Goal: Contribute content

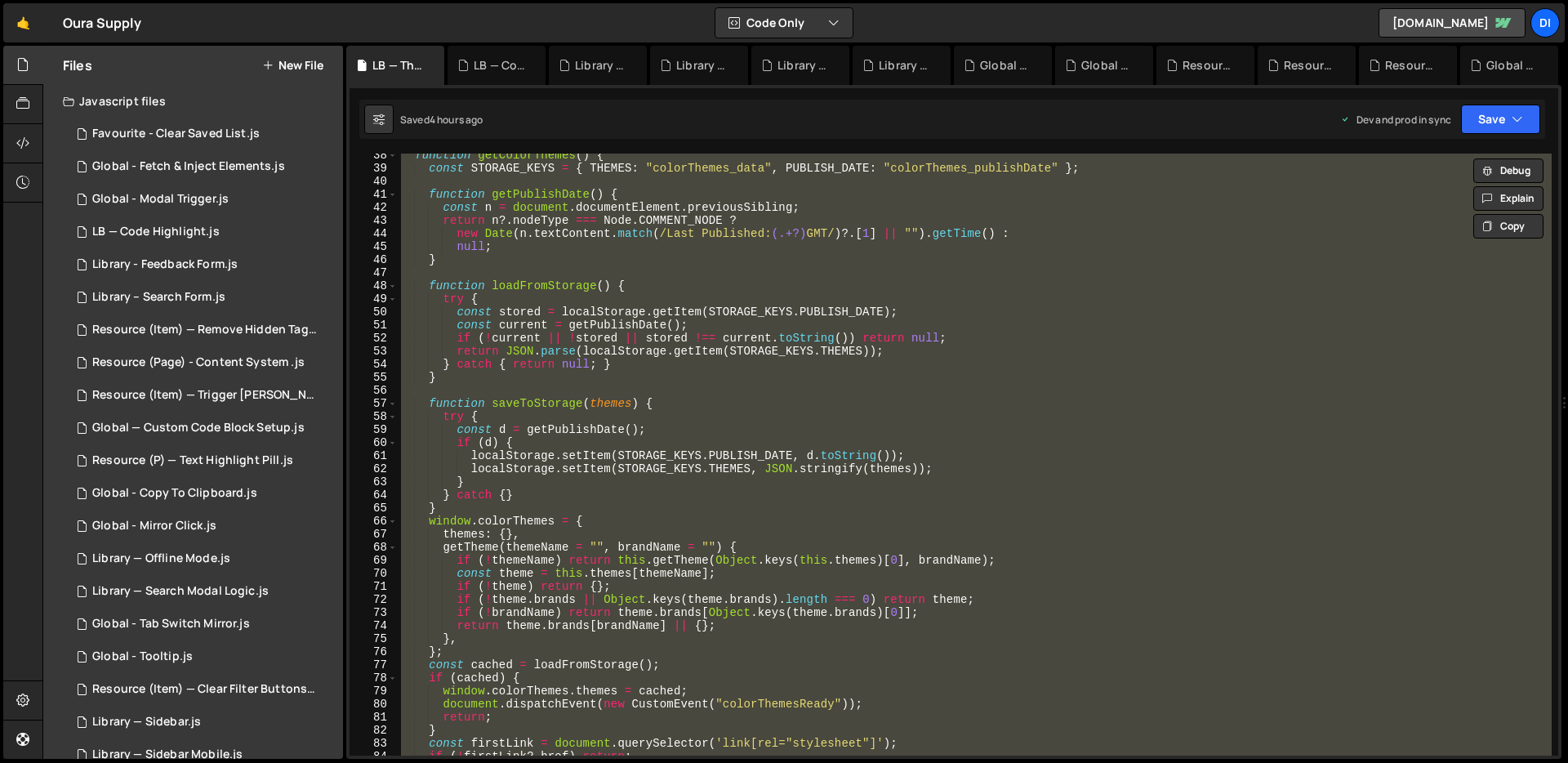
click at [748, 284] on div "function getColorThemes ( ) { const STORAGE_KEYS = { THEMES : "colorThemes_data…" at bounding box center [974, 462] width 1154 height 628
type textarea "function loadFromStorage() {"
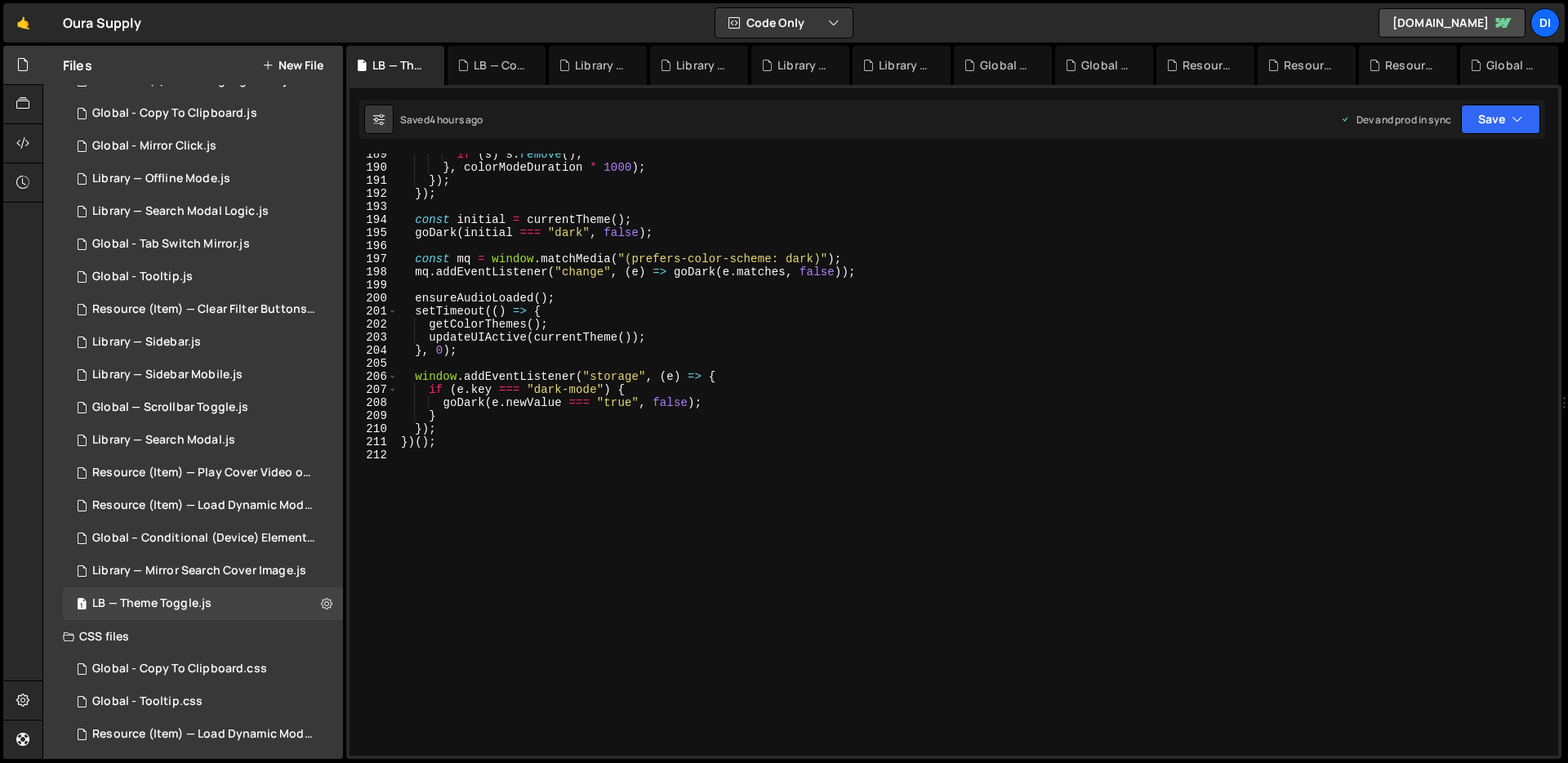
scroll to position [2475, 0]
click at [748, 284] on div "if ( s ) s . remove ( ) ; } , colorModeDuration * 1000 ) ; }) ; }) ; const init…" at bounding box center [974, 462] width 1154 height 628
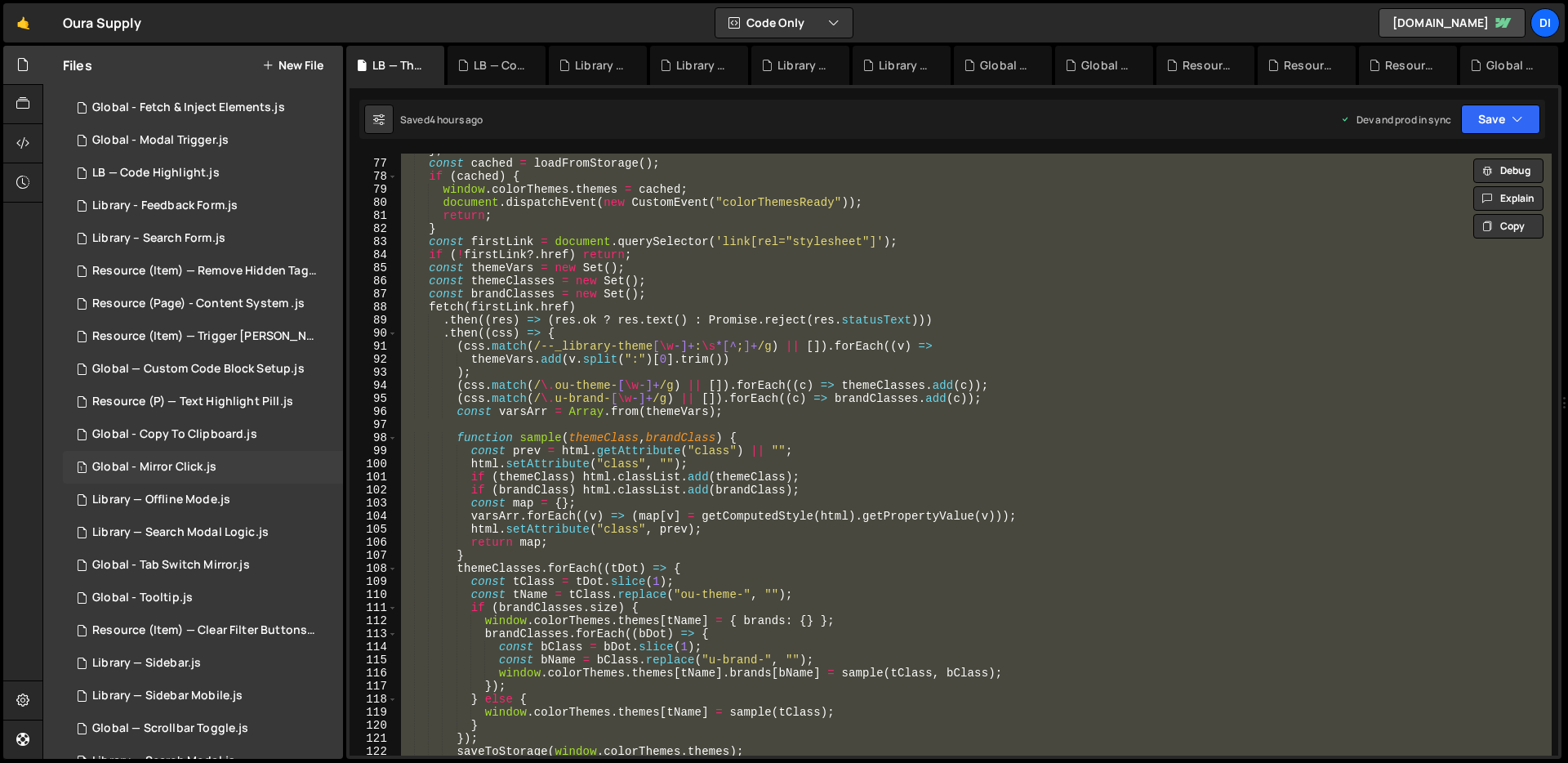
scroll to position [0, 0]
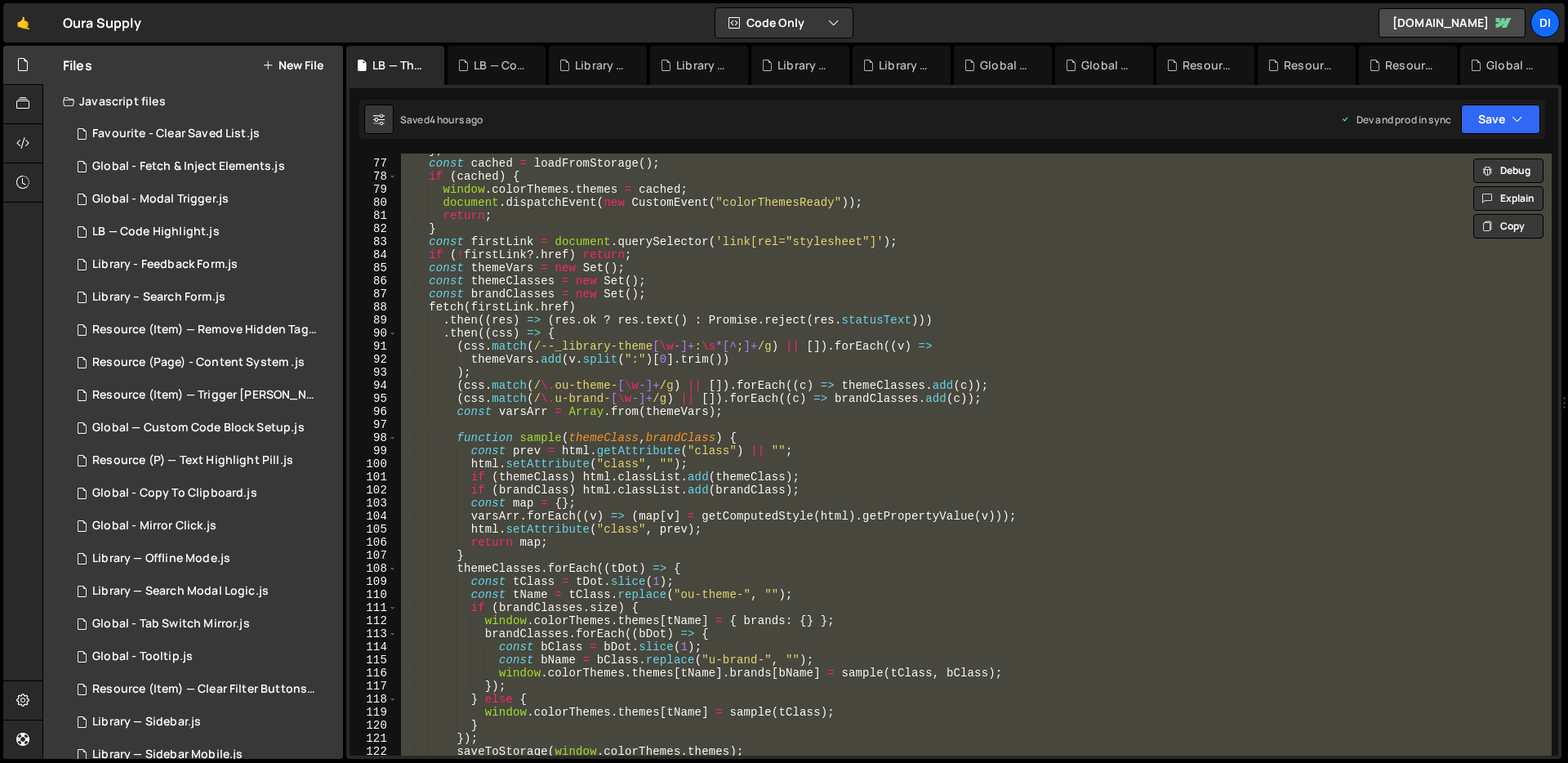
click at [601, 332] on div "} ; const cached = loadFromStorage ( ) ; if ( cached ) { window . colorThemes .…" at bounding box center [974, 455] width 1154 height 602
type textarea ".then((css) => {"
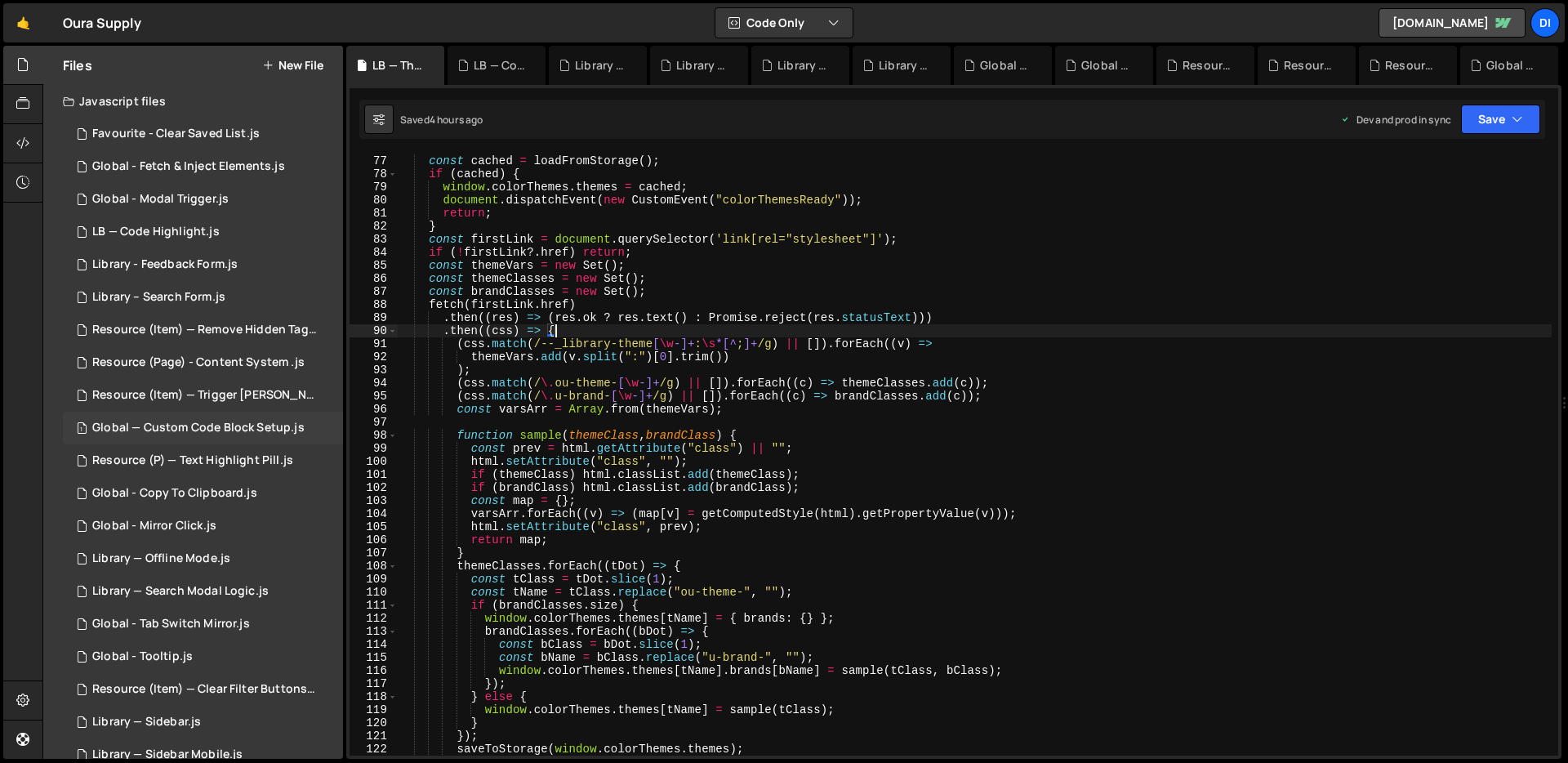
scroll to position [372, 0]
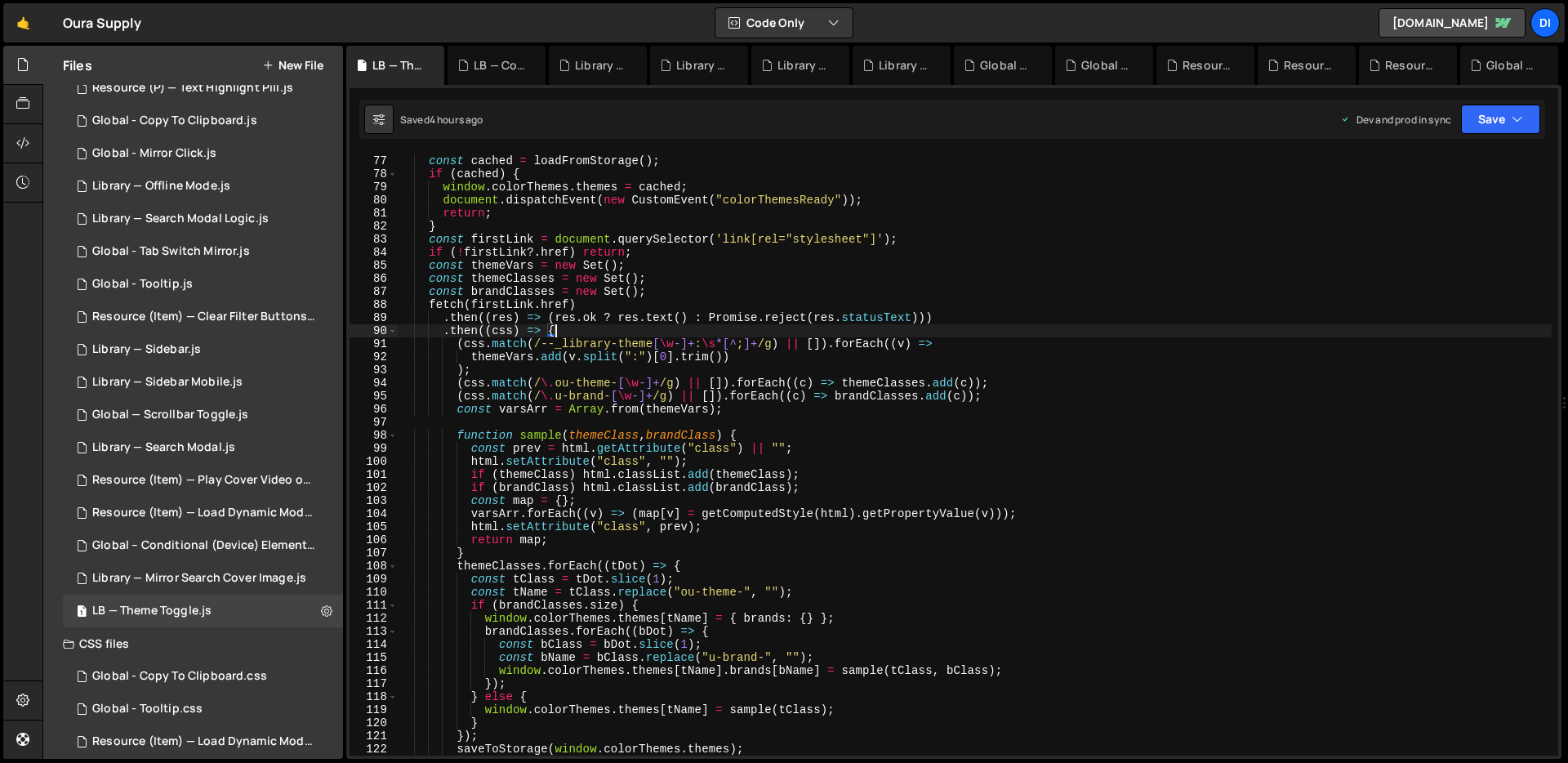
click at [303, 68] on button "New File" at bounding box center [292, 65] width 61 height 13
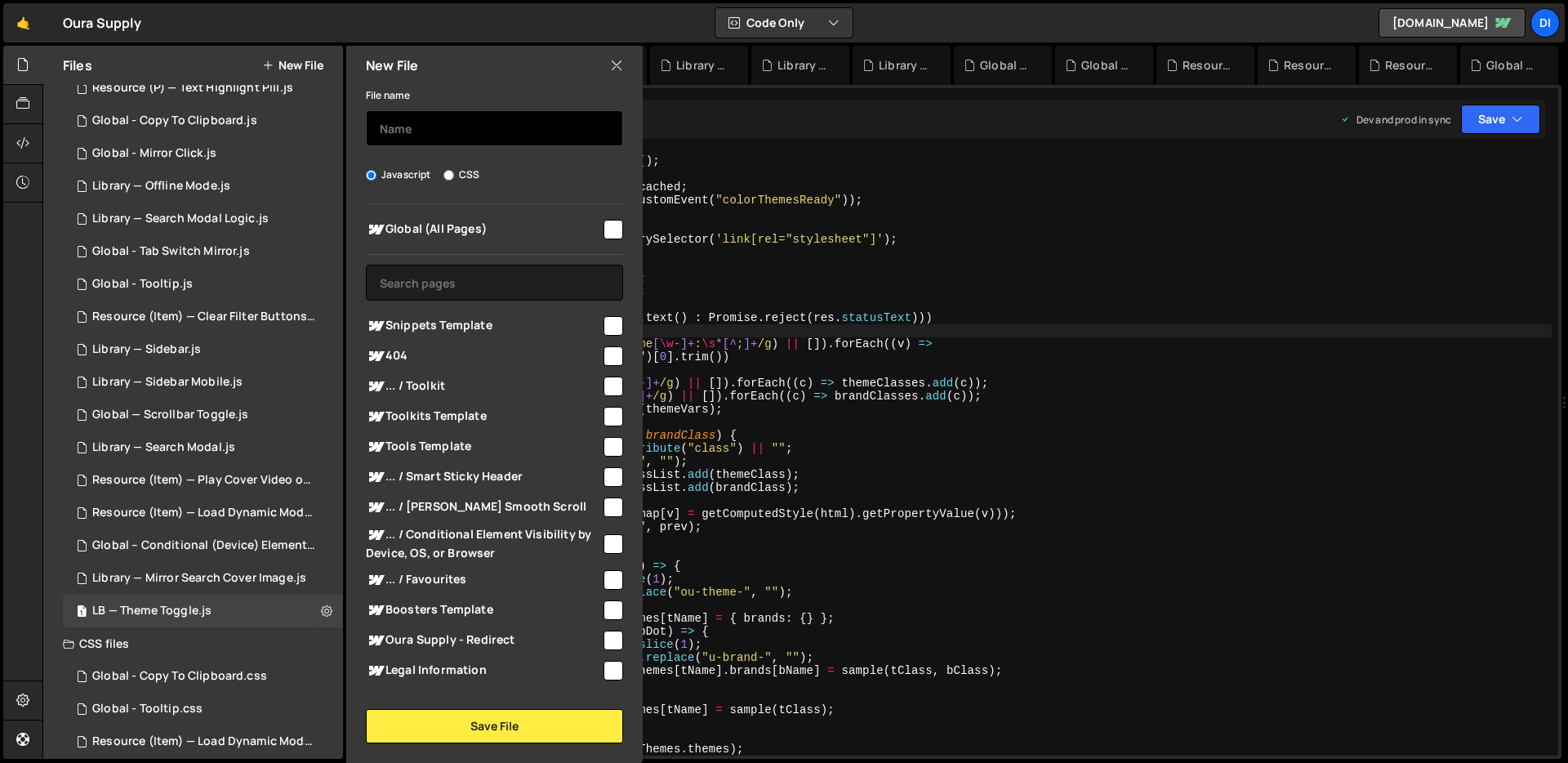
click at [412, 130] on input "text" at bounding box center [494, 128] width 257 height 36
type input "Site Load Test"
click at [612, 232] on input "checkbox" at bounding box center [614, 230] width 20 height 20
checkbox input "true"
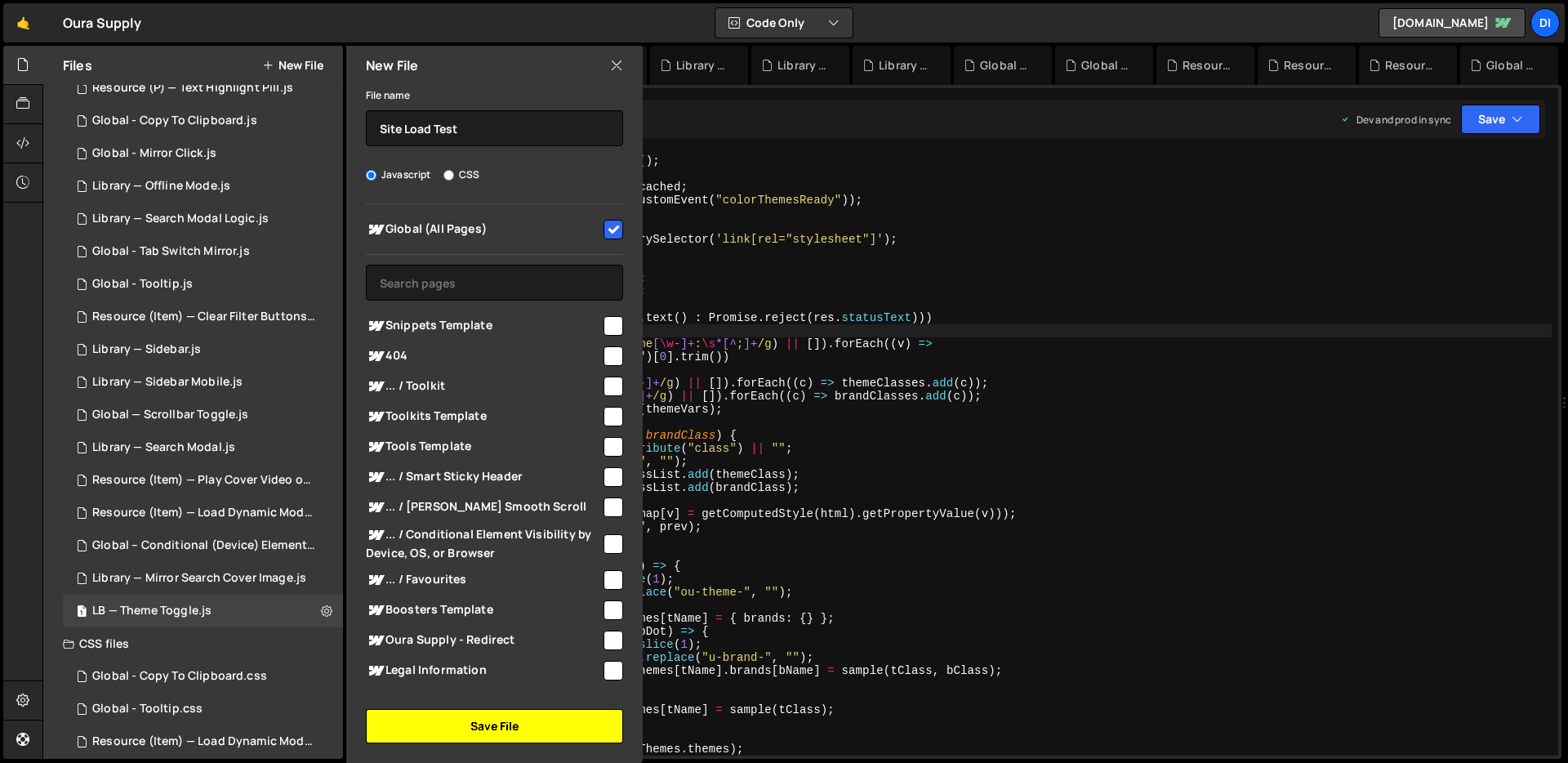
click at [527, 716] on button "Save File" at bounding box center [494, 726] width 257 height 35
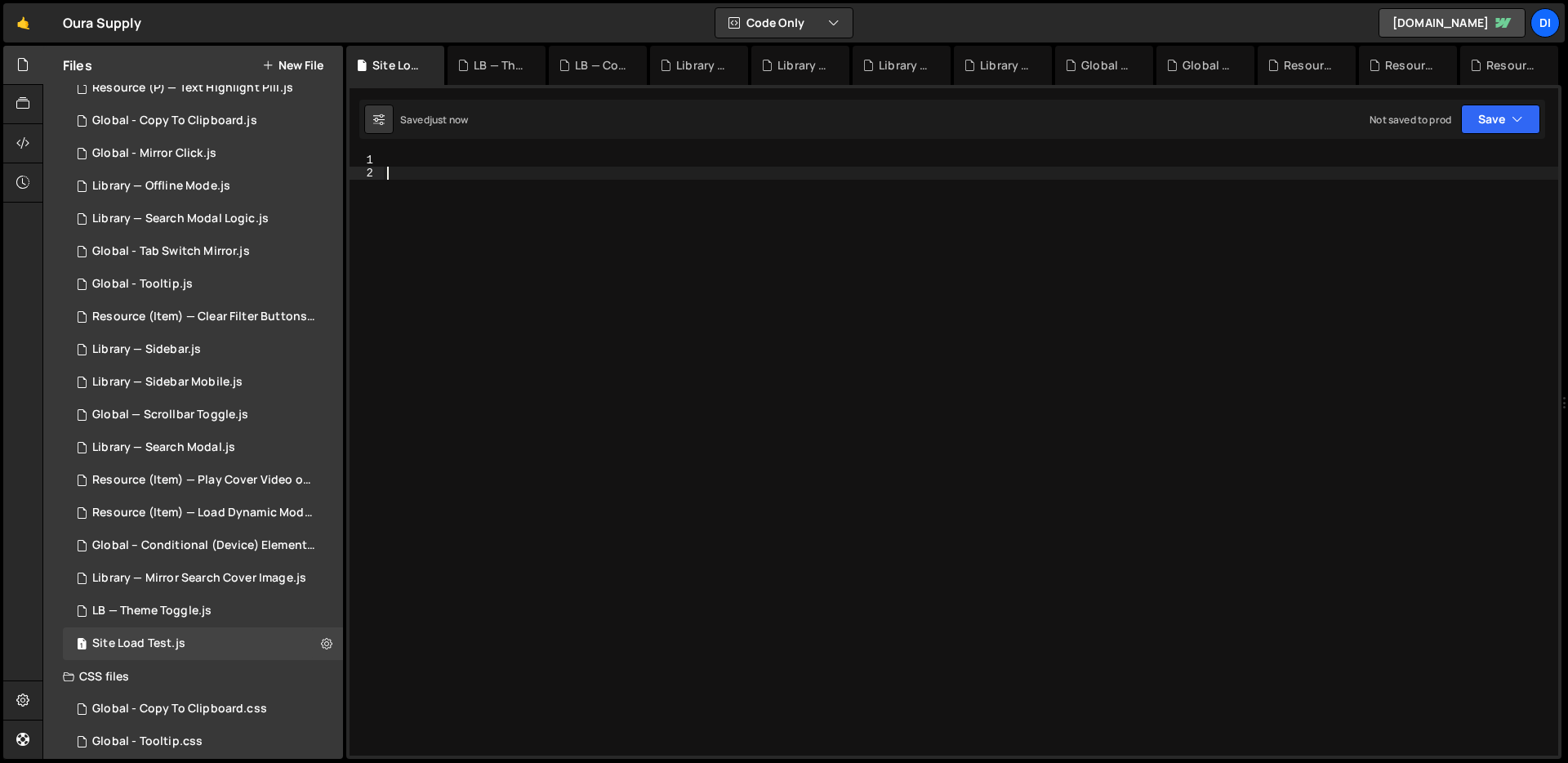
click at [656, 388] on div at bounding box center [970, 467] width 1174 height 628
paste textarea "})();"
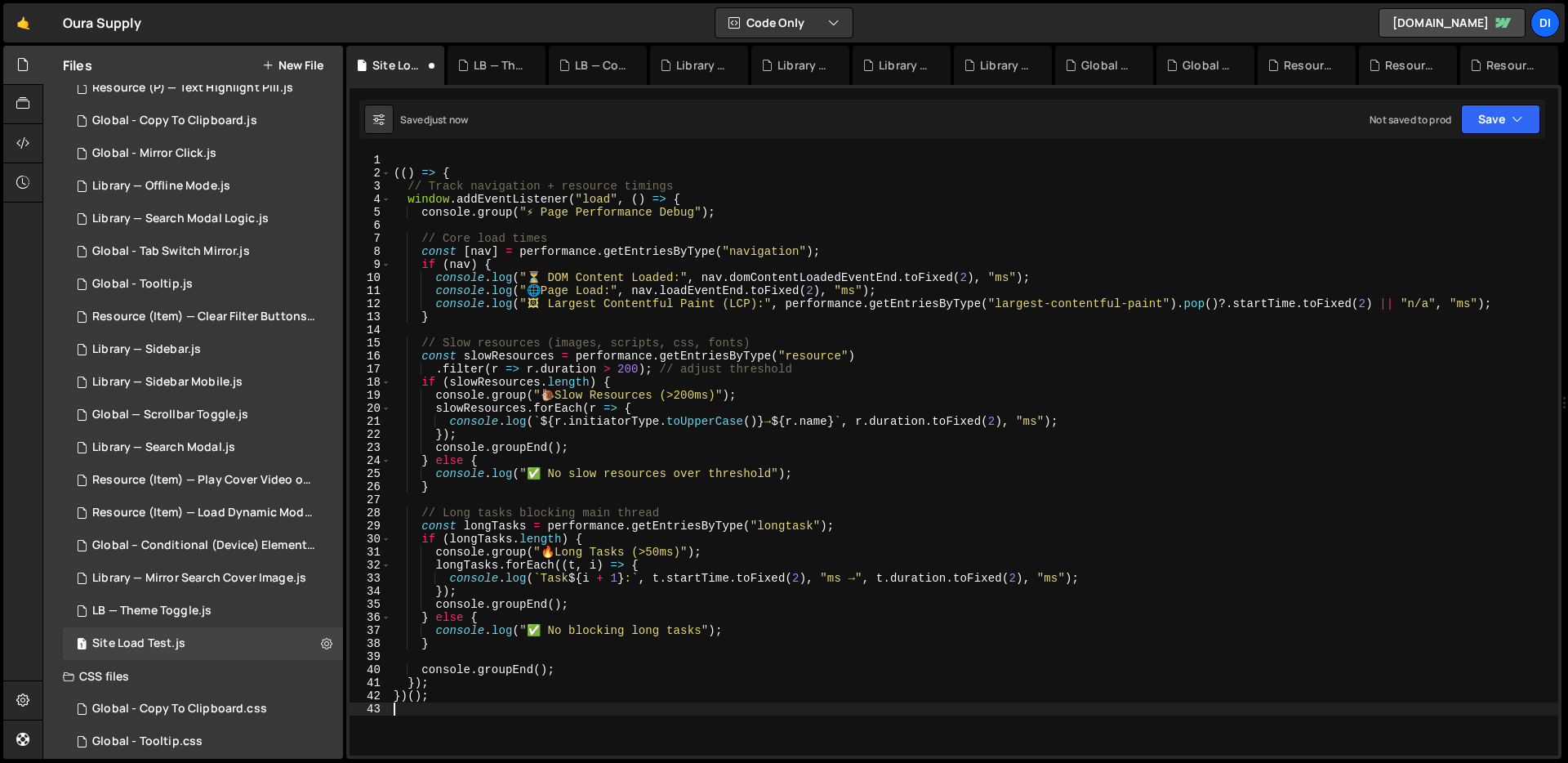
type textarea "})();"
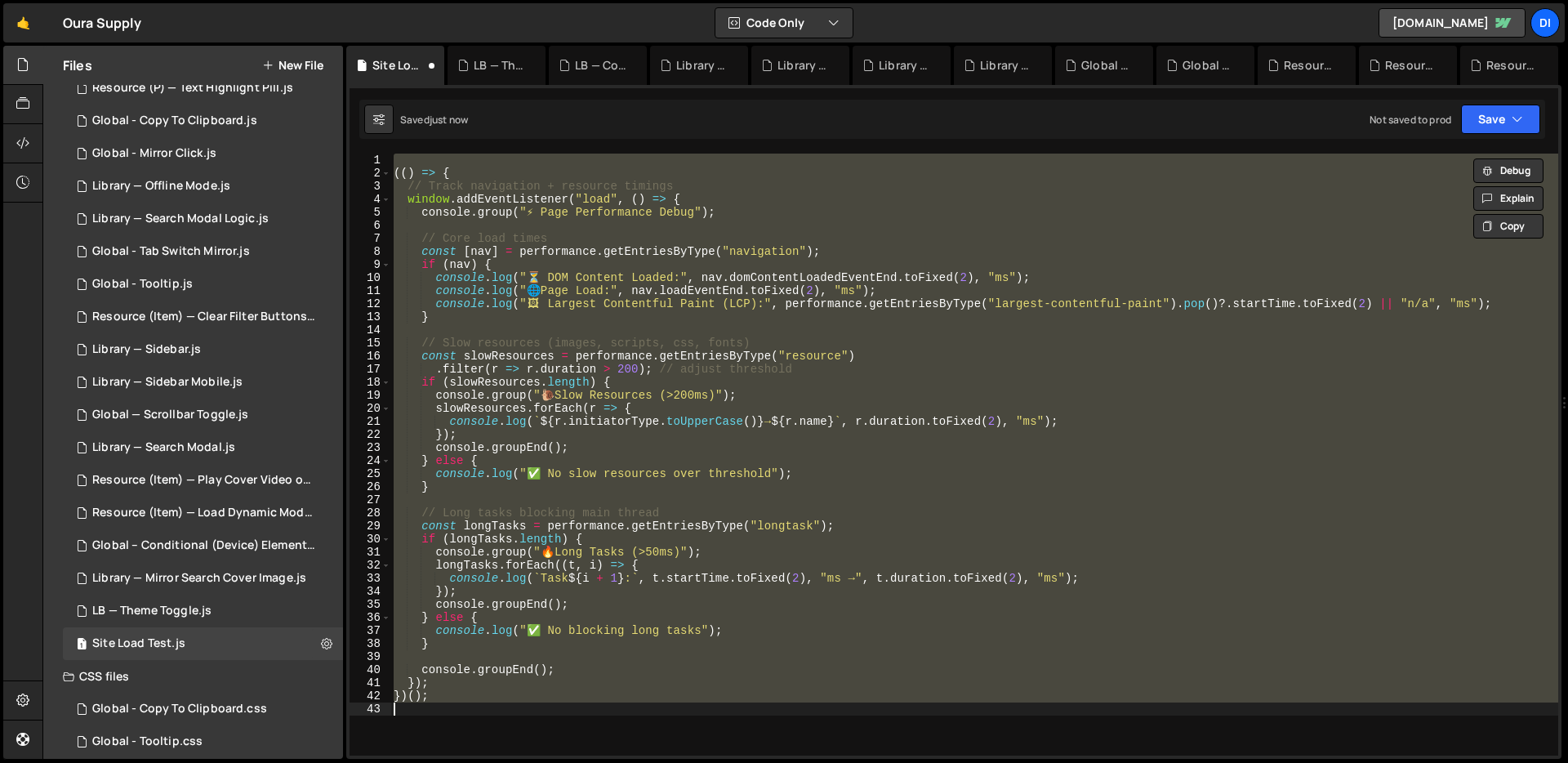
paste textarea
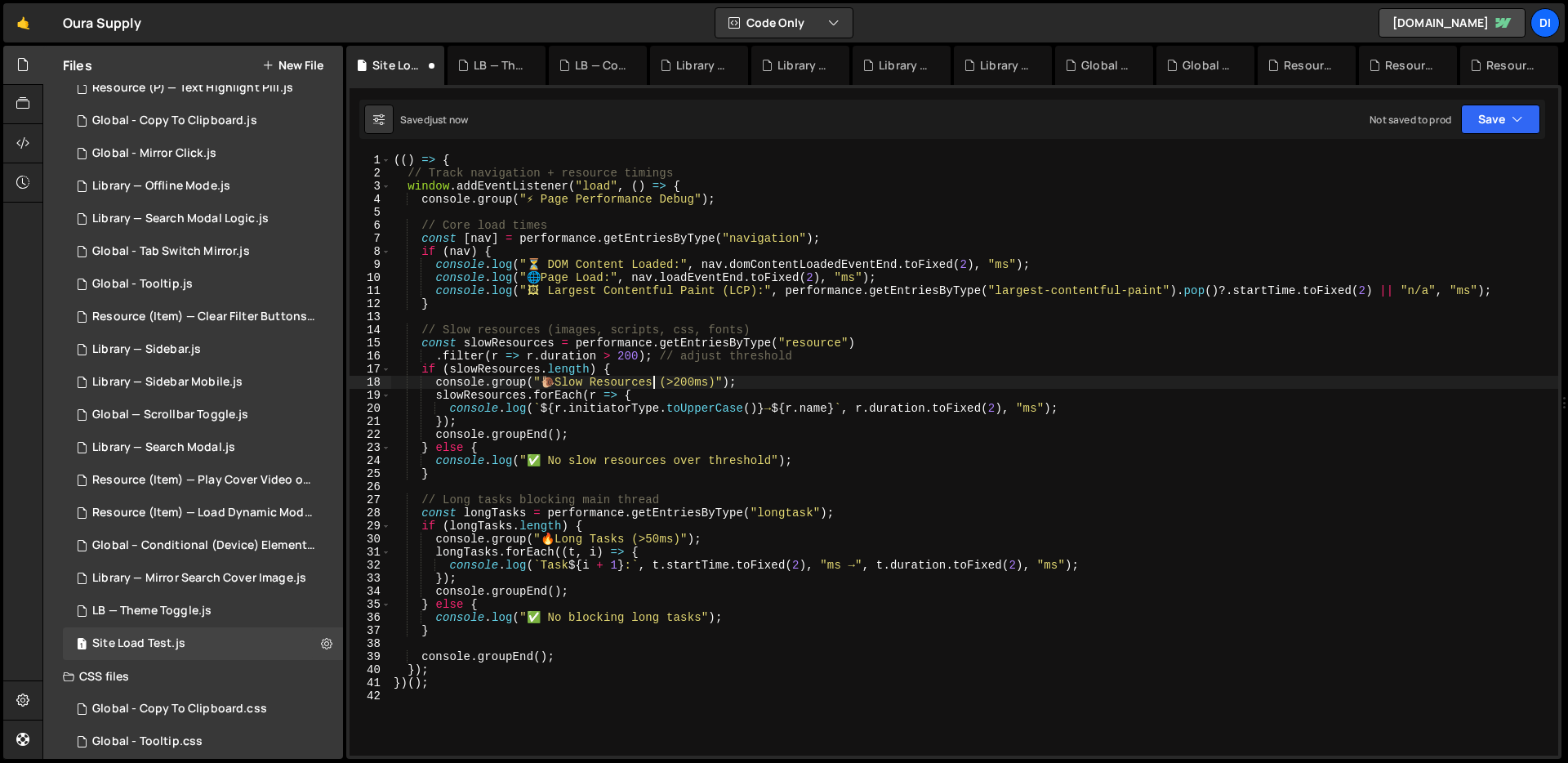
click at [656, 388] on div "(( ) => { // Track navigation + resource timings window . addEventListener ( "l…" at bounding box center [974, 467] width 1168 height 628
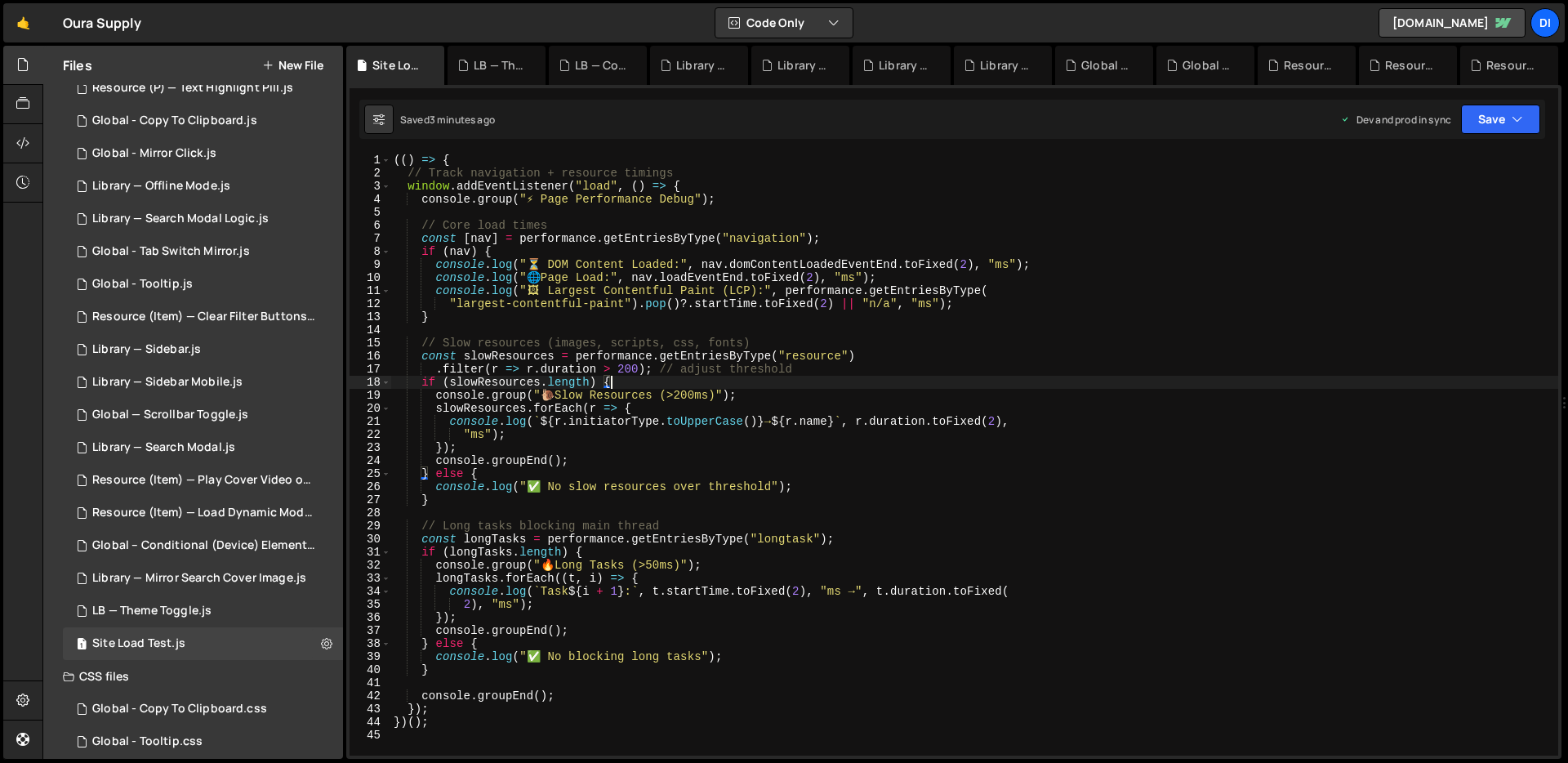
click at [703, 468] on div "(( ) => { // Track navigation + resource timings window . addEventListener ( "l…" at bounding box center [974, 467] width 1168 height 628
type textarea "})();"
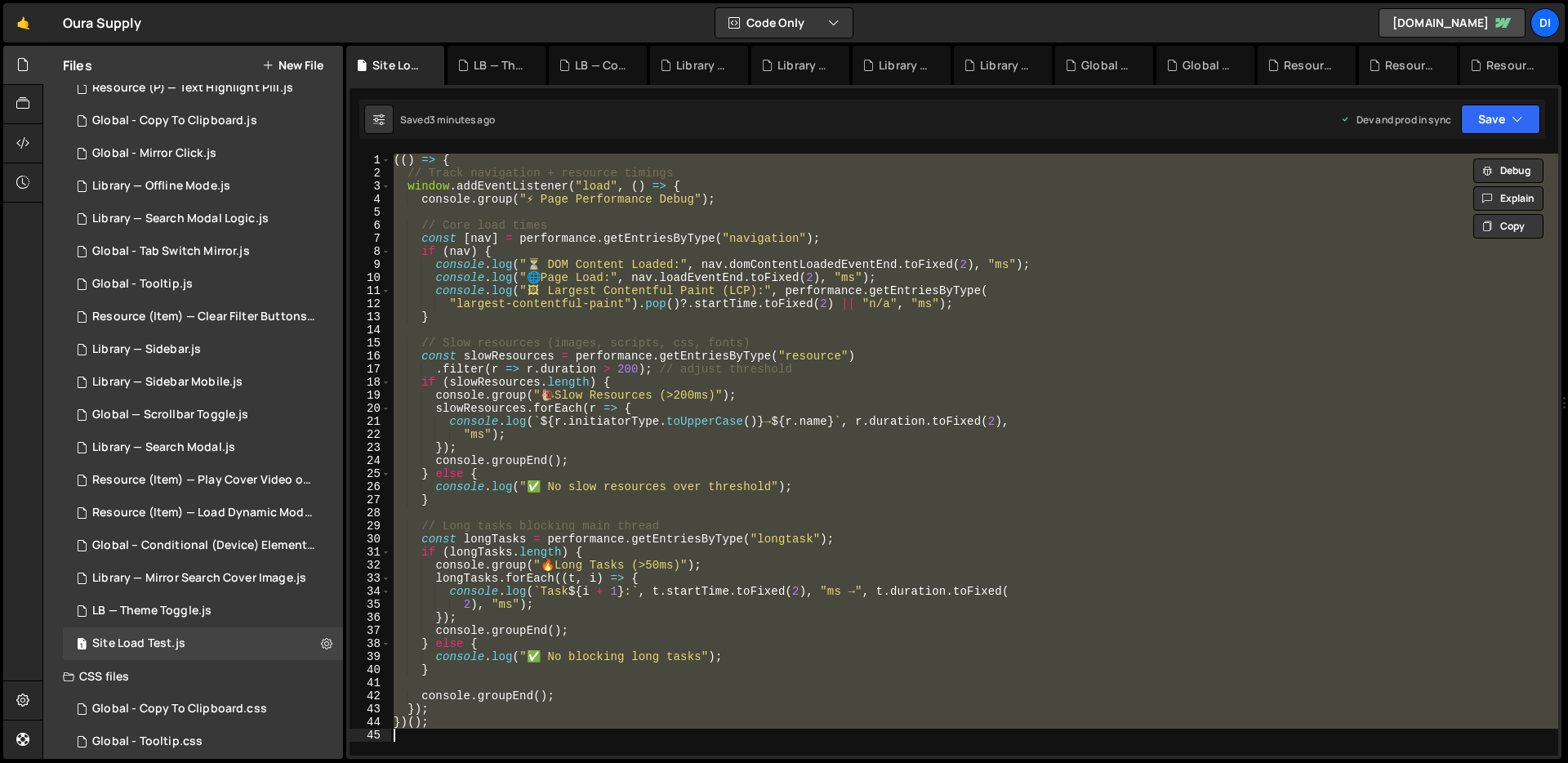
paste textarea
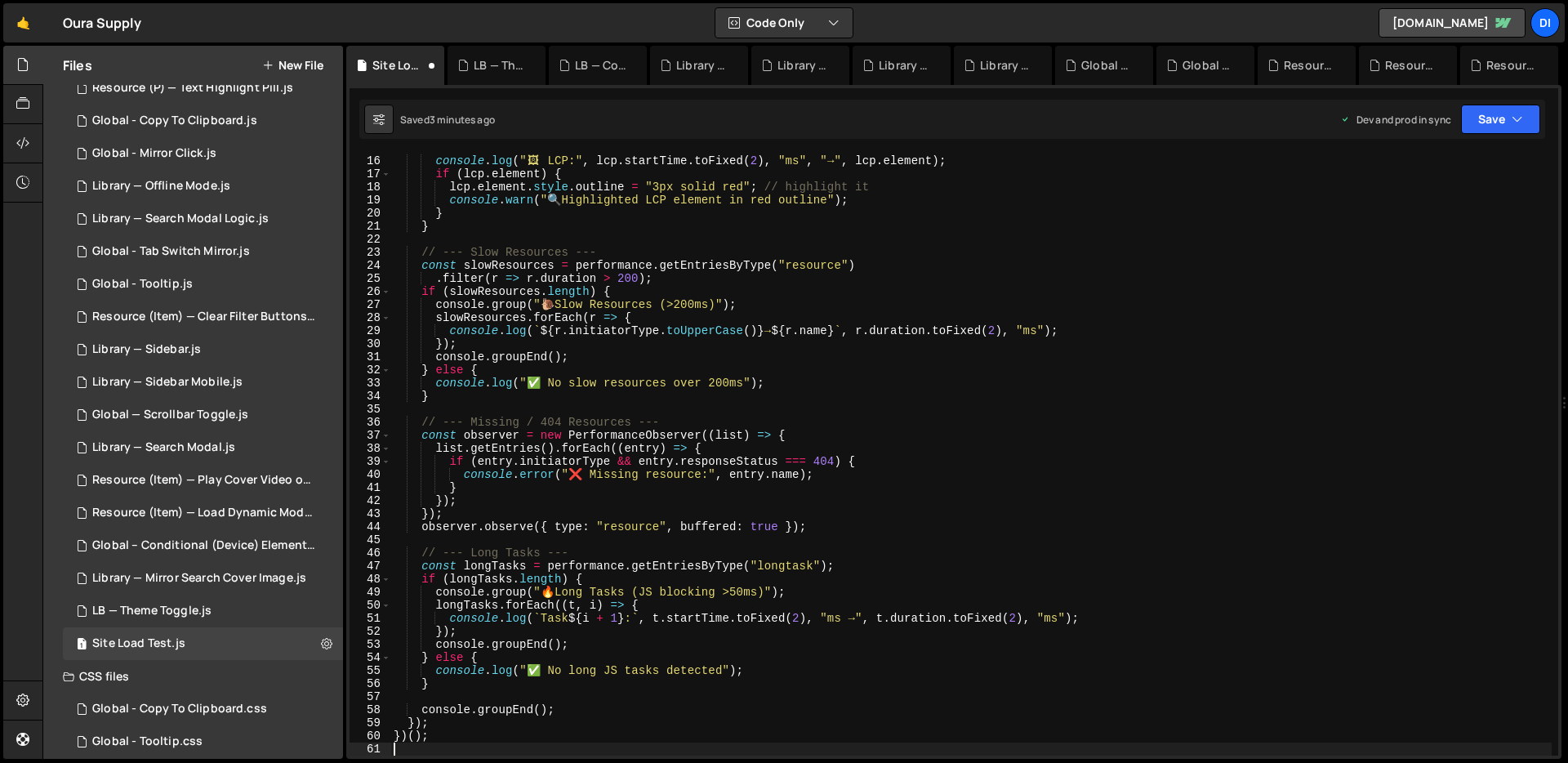
scroll to position [196, 0]
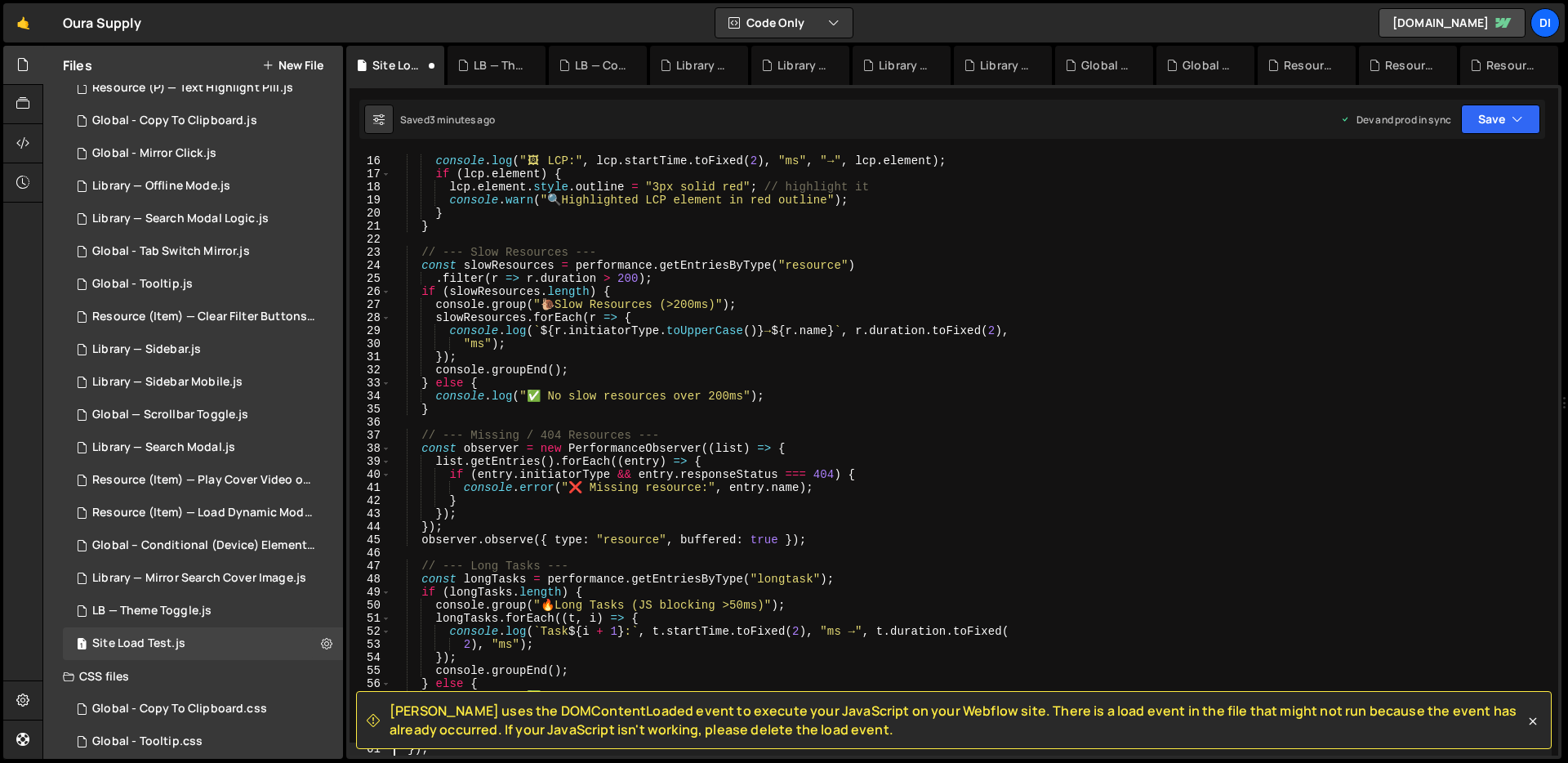
type textarea "});"
click at [321, 649] on icon at bounding box center [327, 643] width 12 height 15
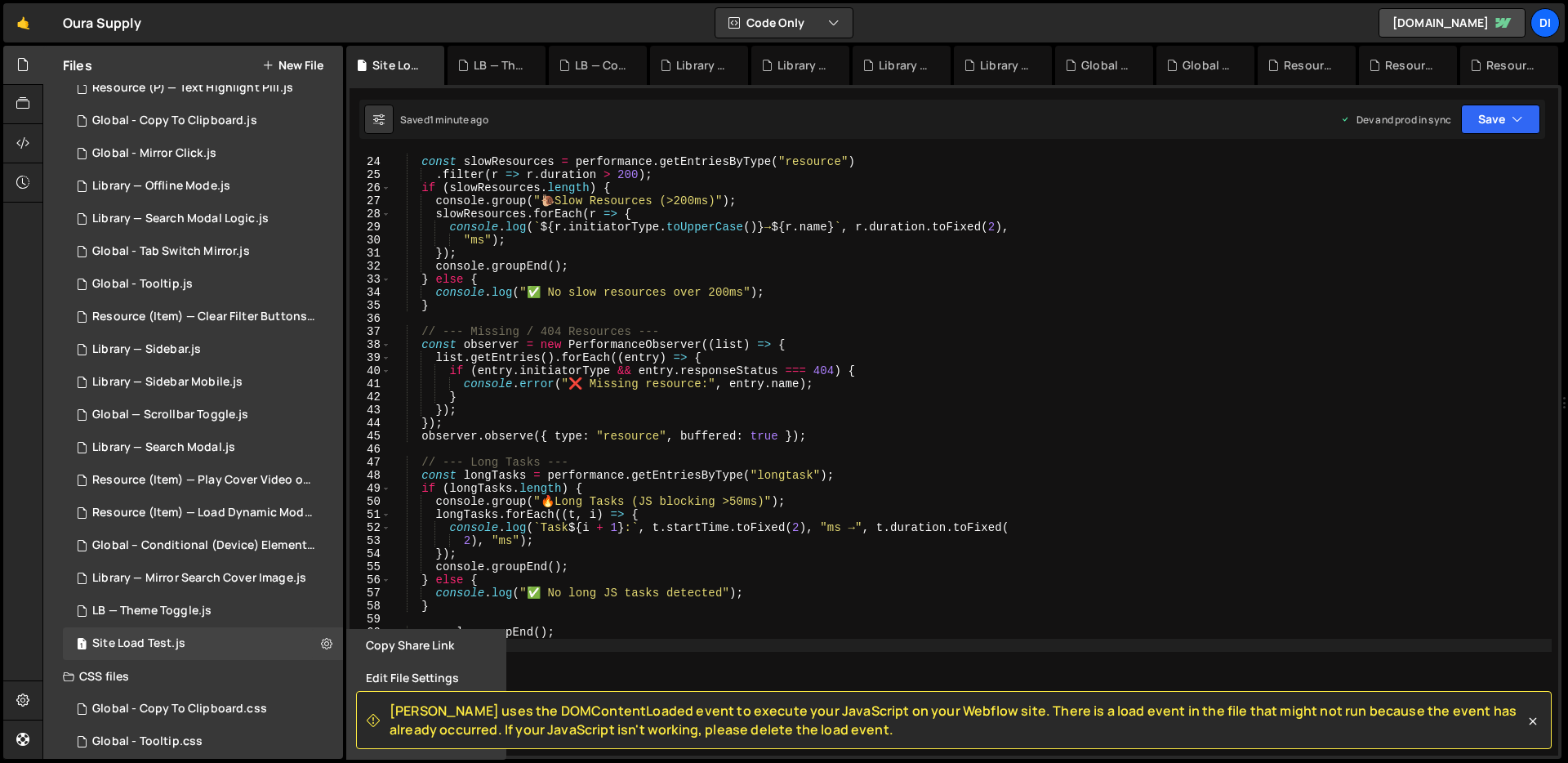
scroll to position [336, 0]
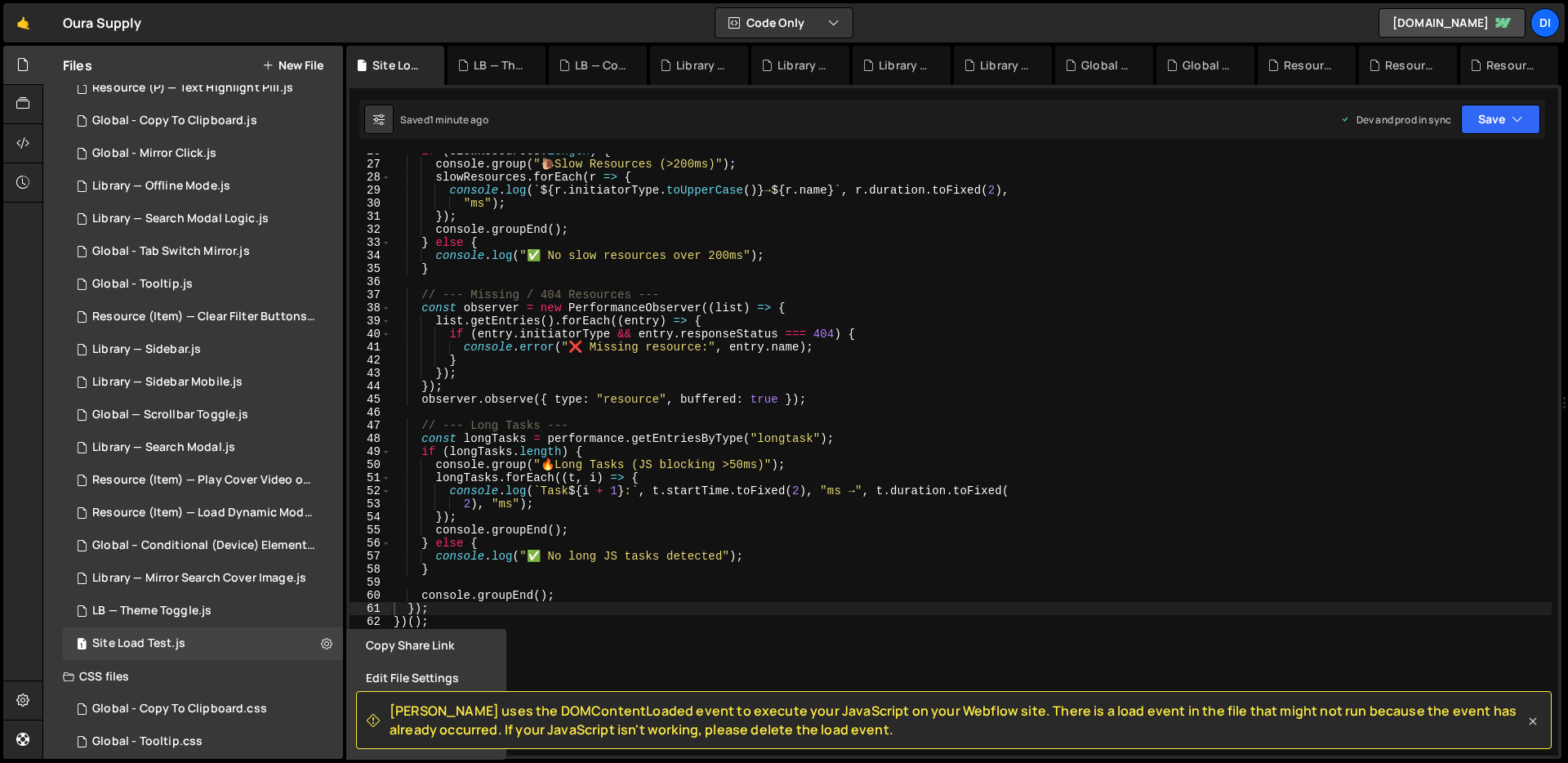
click at [1533, 718] on icon at bounding box center [1533, 721] width 7 height 7
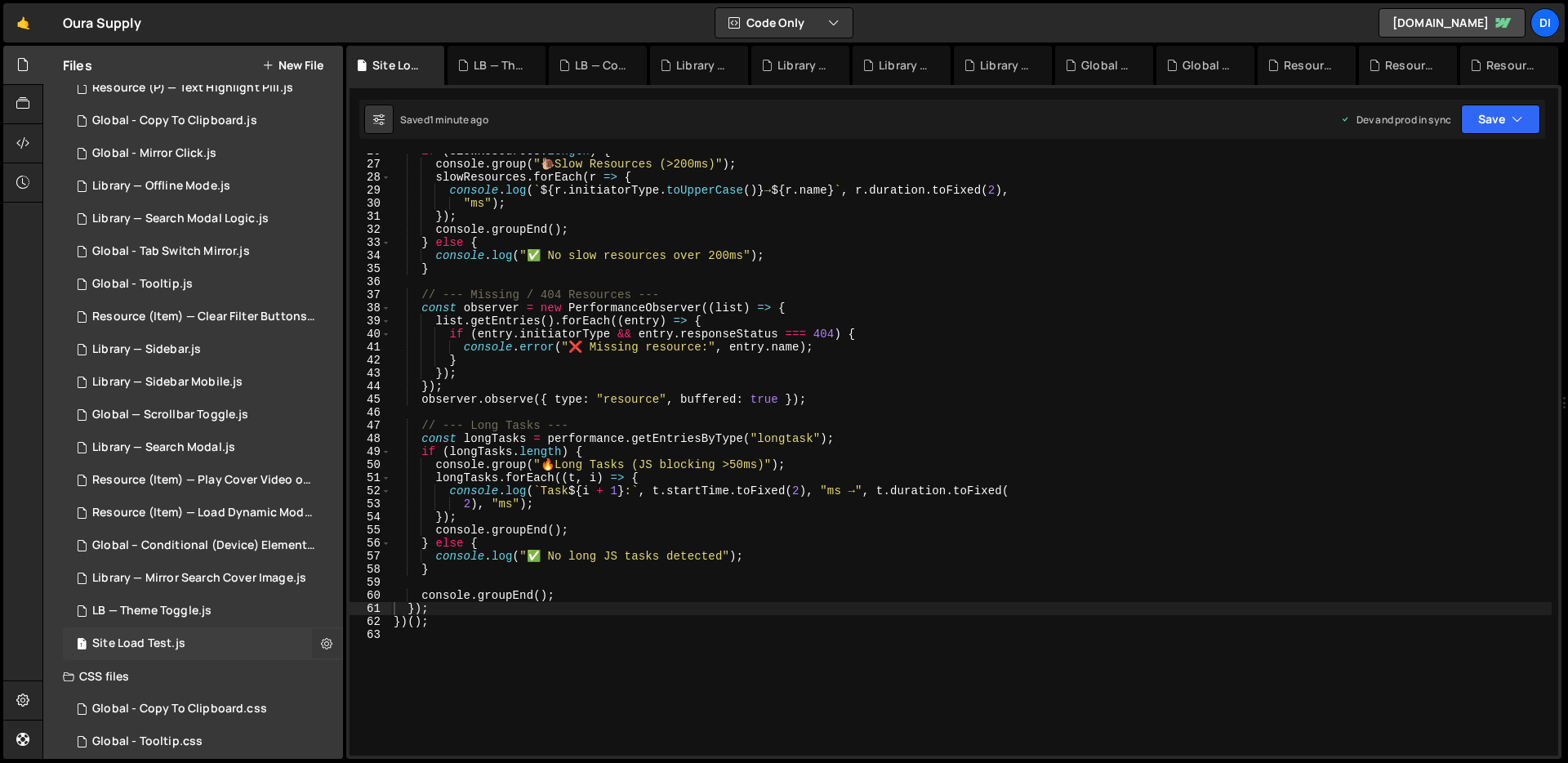
click at [324, 645] on icon at bounding box center [327, 643] width 12 height 15
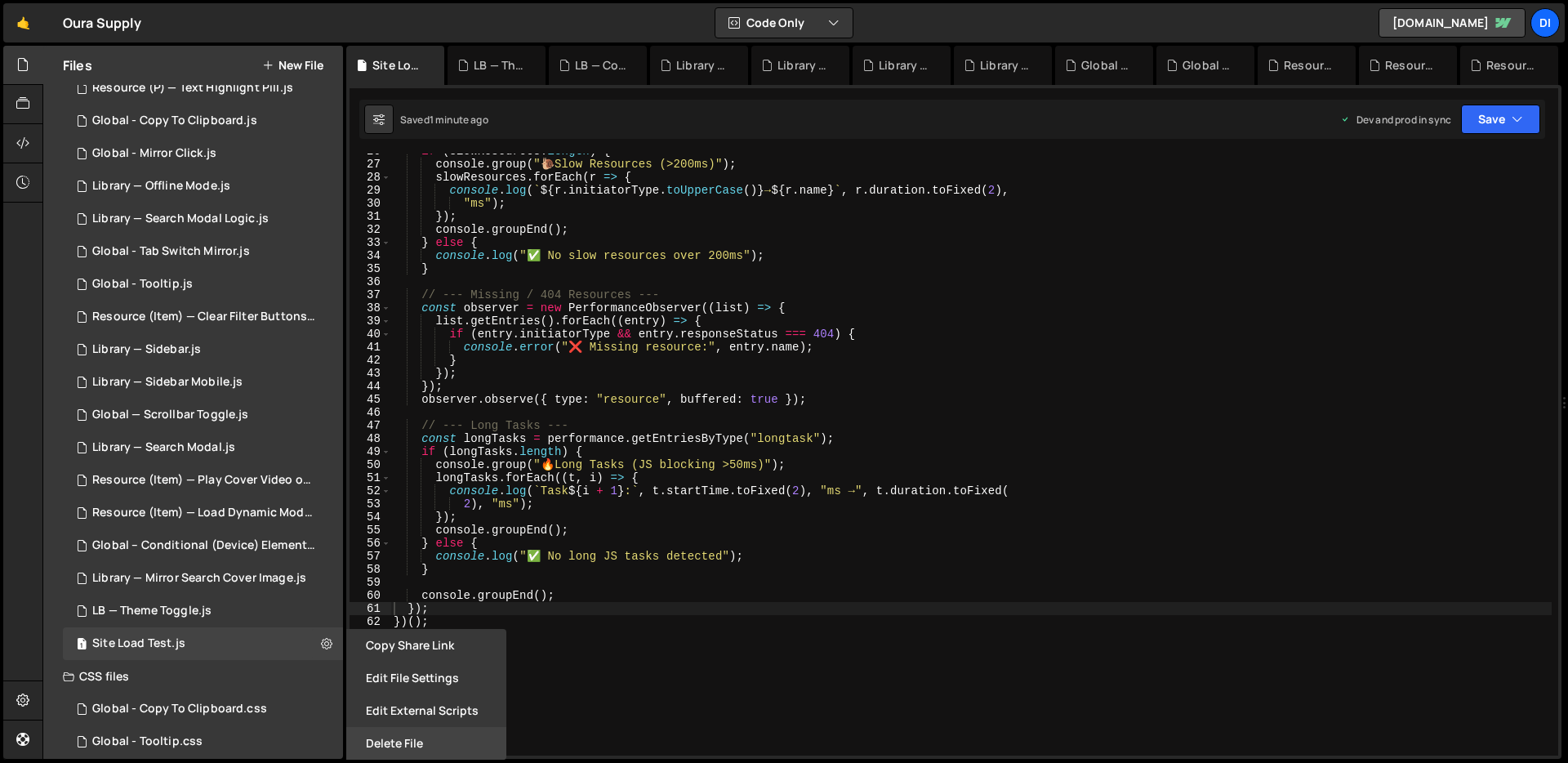
click at [392, 734] on button "Delete File" at bounding box center [427, 743] width 160 height 33
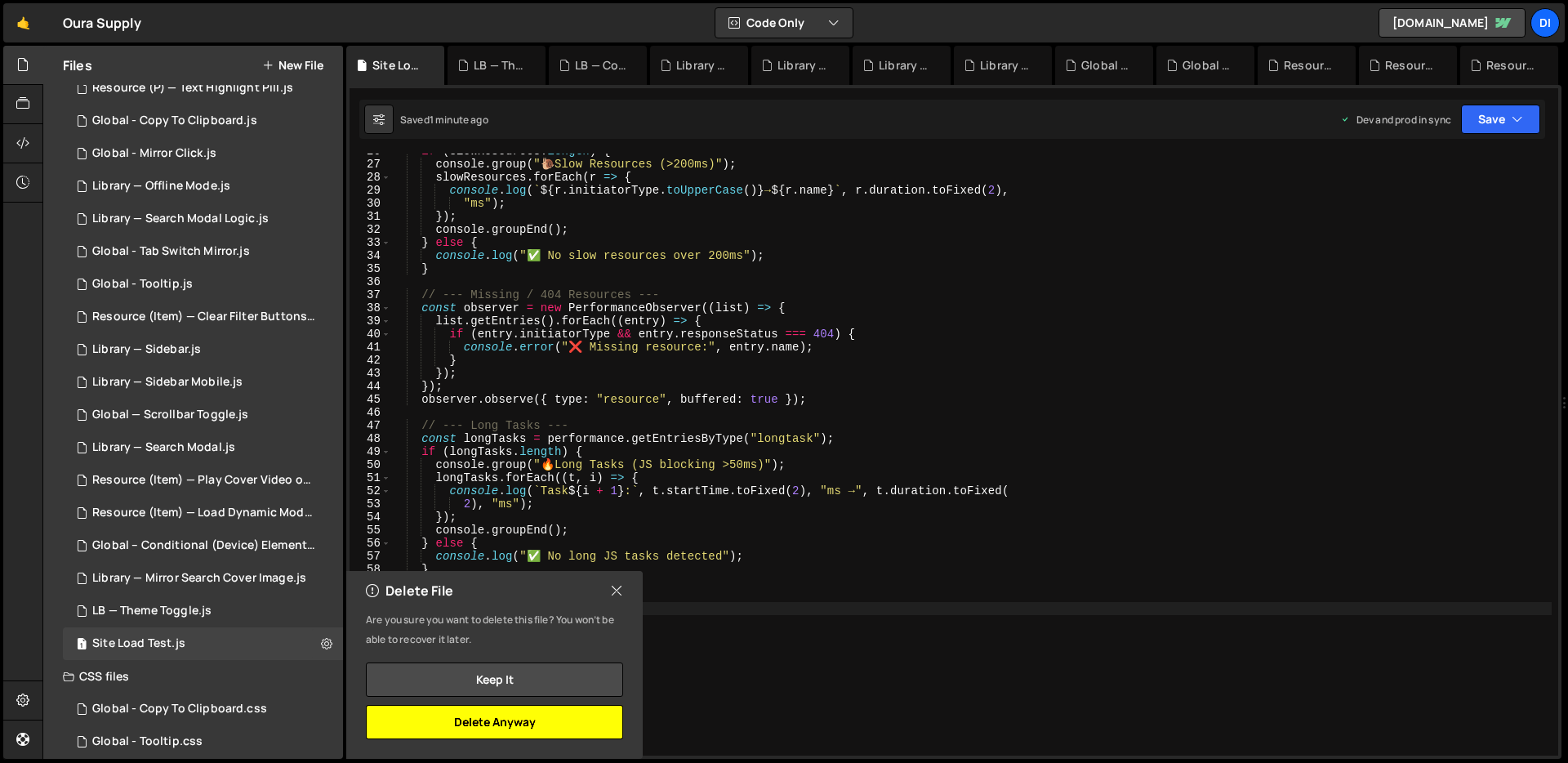
click at [473, 724] on button "Delete Anyway" at bounding box center [494, 722] width 257 height 35
